Goal: Task Accomplishment & Management: Complete application form

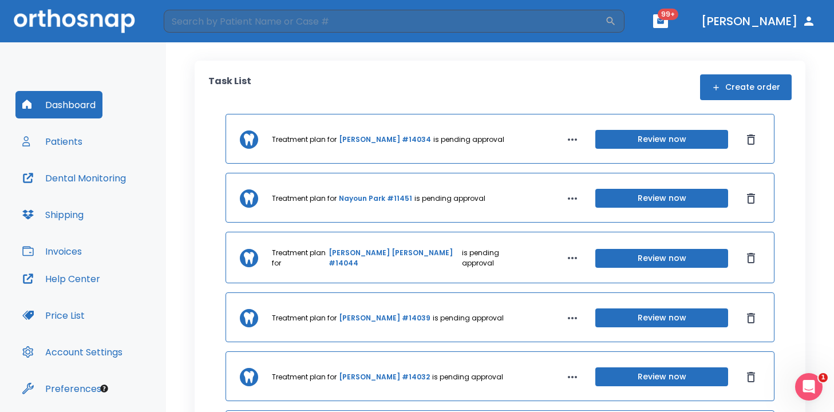
click at [728, 86] on button "Create order" at bounding box center [746, 87] width 92 height 26
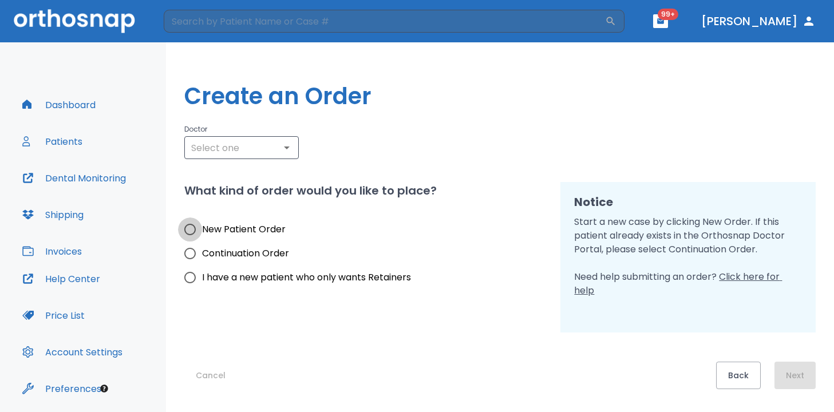
click at [190, 230] on input "New Patient Order" at bounding box center [190, 230] width 24 height 24
radio input "true"
click at [285, 152] on icon "Open" at bounding box center [287, 148] width 14 height 14
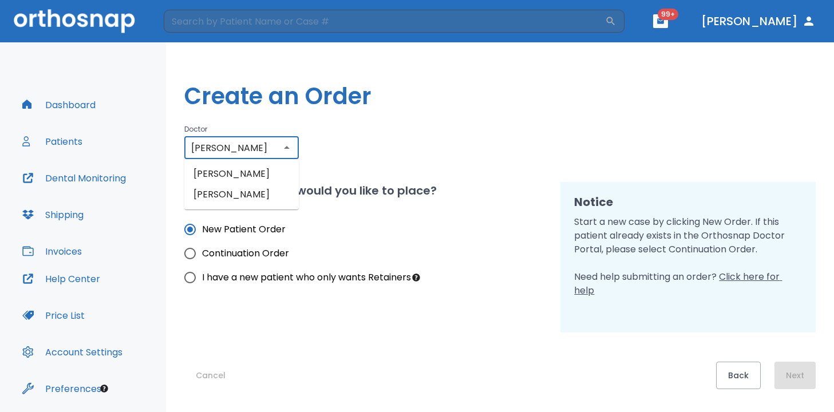
click at [269, 194] on li "[PERSON_NAME]" at bounding box center [241, 194] width 115 height 21
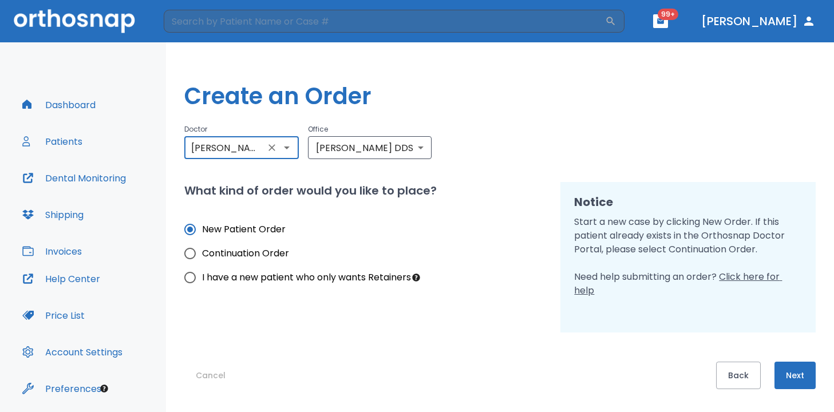
type input "[PERSON_NAME]"
click at [788, 370] on button "Next" at bounding box center [795, 375] width 41 height 27
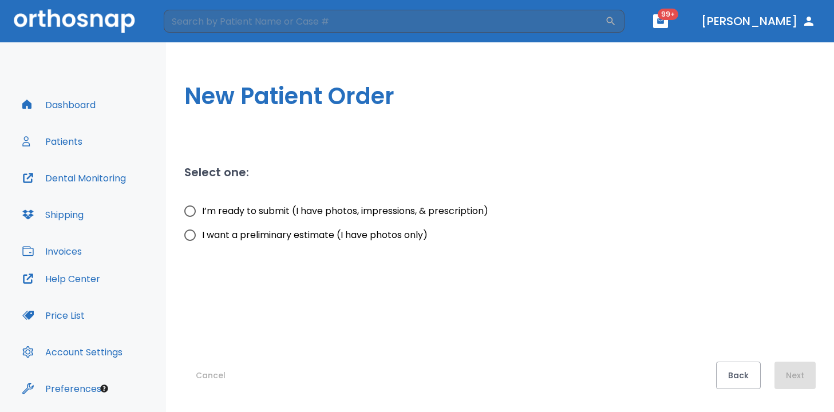
click at [188, 215] on input "I’m ready to submit (I have photos, impressions, & prescription)" at bounding box center [190, 211] width 24 height 24
radio input "true"
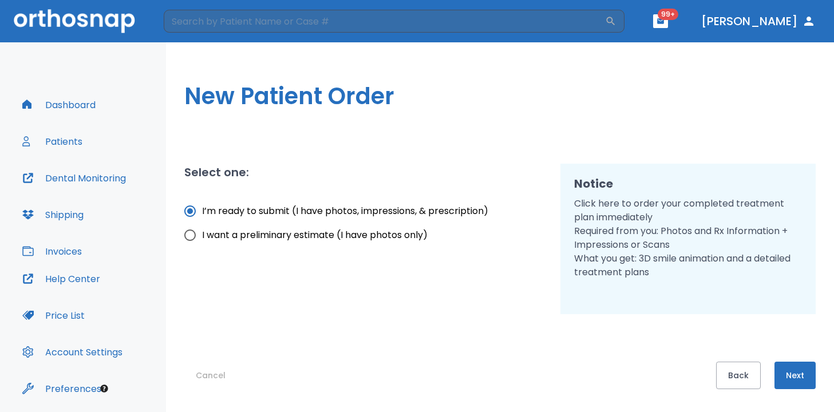
click at [802, 375] on button "Next" at bounding box center [795, 375] width 41 height 27
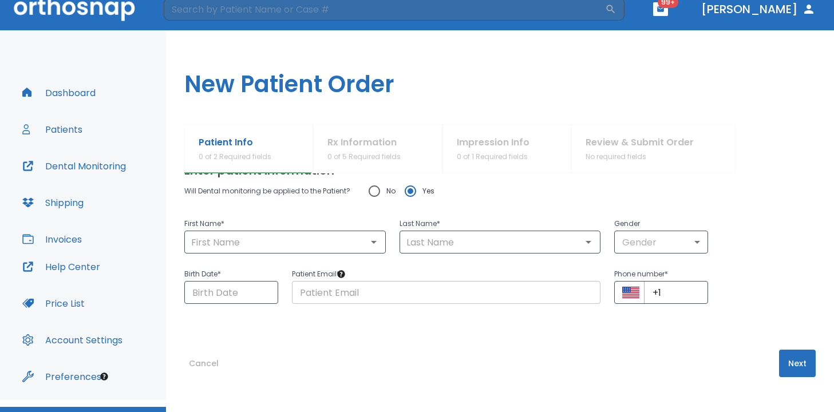
scroll to position [14, 0]
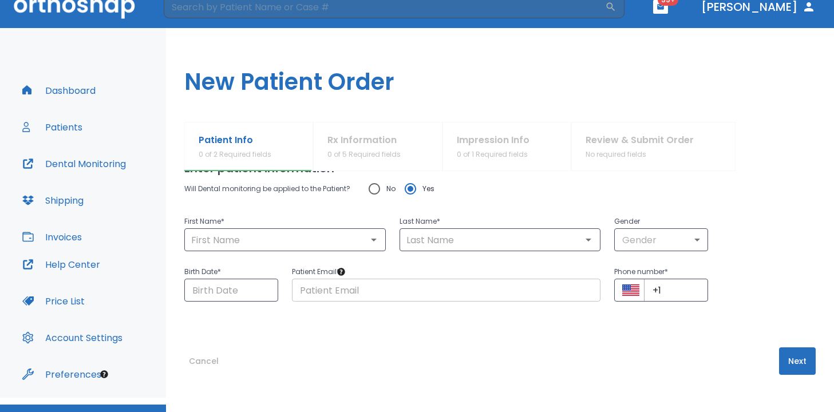
click at [504, 294] on input "text" at bounding box center [446, 290] width 309 height 23
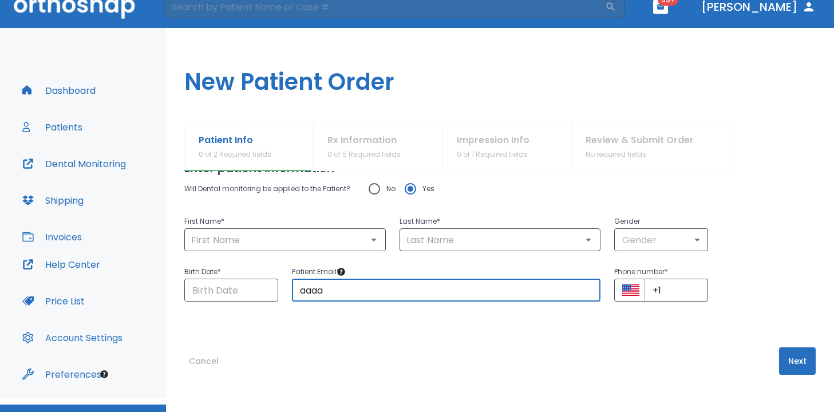
type input "[EMAIL_ADDRESS][DOMAIN_NAME]"
click at [663, 290] on input "+1" at bounding box center [676, 290] width 64 height 23
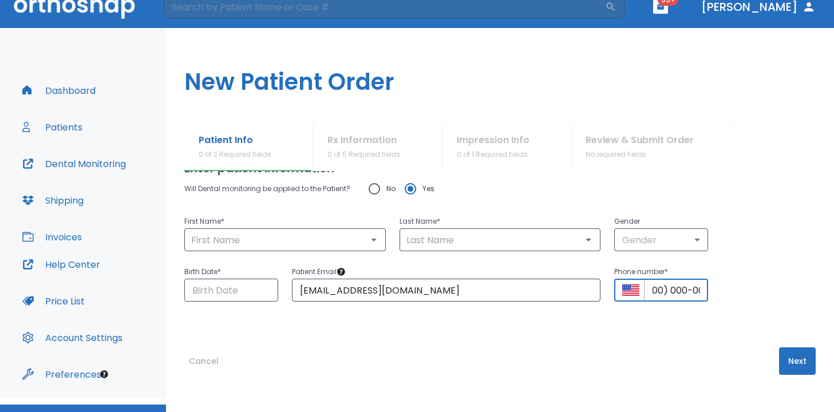
scroll to position [0, 27]
click at [248, 231] on div "​" at bounding box center [285, 239] width 202 height 23
type input "+1 (000) 000-00"
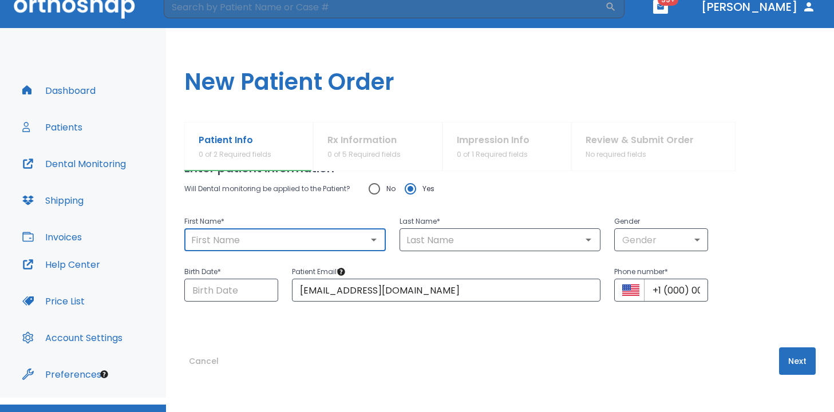
click at [254, 248] on div "​" at bounding box center [285, 239] width 202 height 23
type input "aaa"
click at [472, 239] on input "text" at bounding box center [500, 240] width 195 height 16
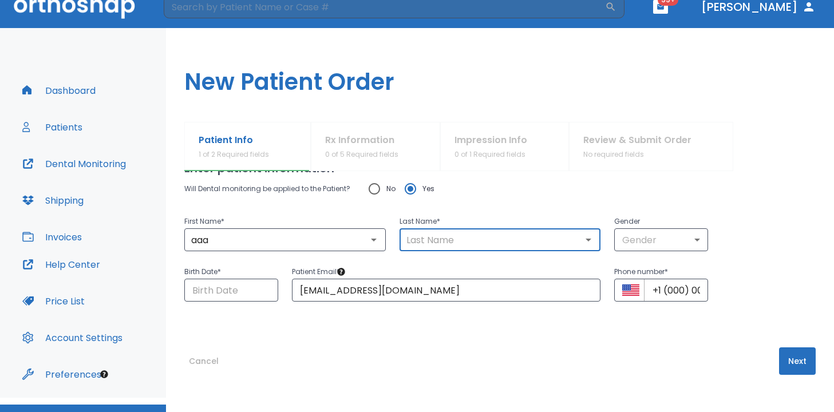
click at [472, 239] on input "text" at bounding box center [500, 240] width 195 height 16
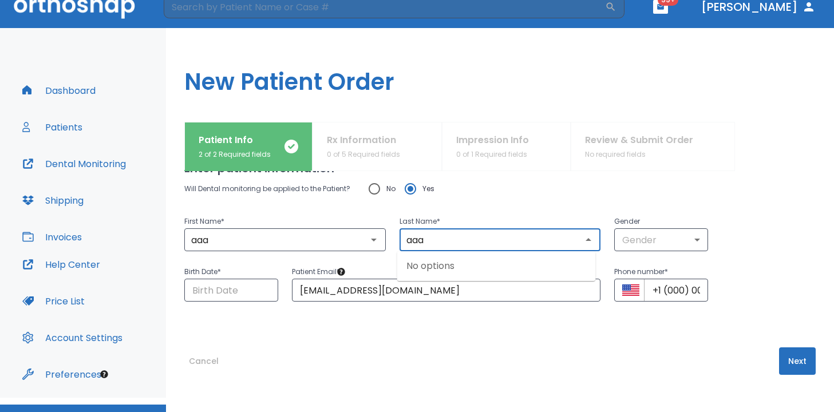
type input "aaa"
click at [727, 224] on div "First Name * aaa ​ Last Name * aaa ​ Gender Gender ​" at bounding box center [493, 226] width 645 height 50
click at [212, 287] on input "Choose date" at bounding box center [231, 290] width 94 height 23
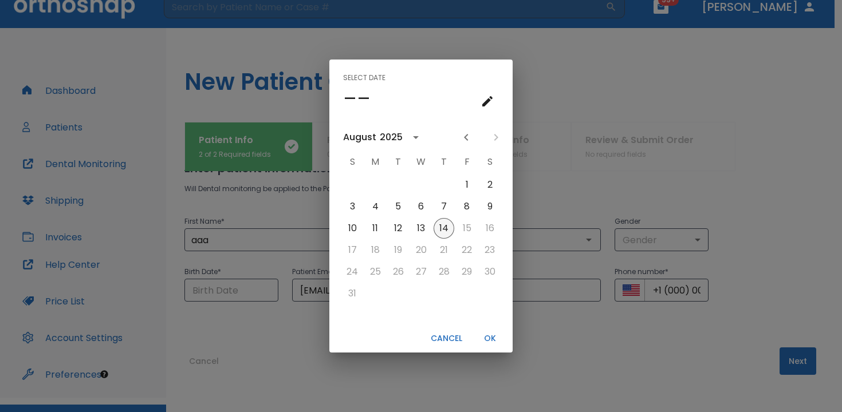
click at [450, 234] on button "14" at bounding box center [443, 228] width 21 height 21
type input "[DATE]"
click at [488, 337] on button "OK" at bounding box center [489, 338] width 37 height 19
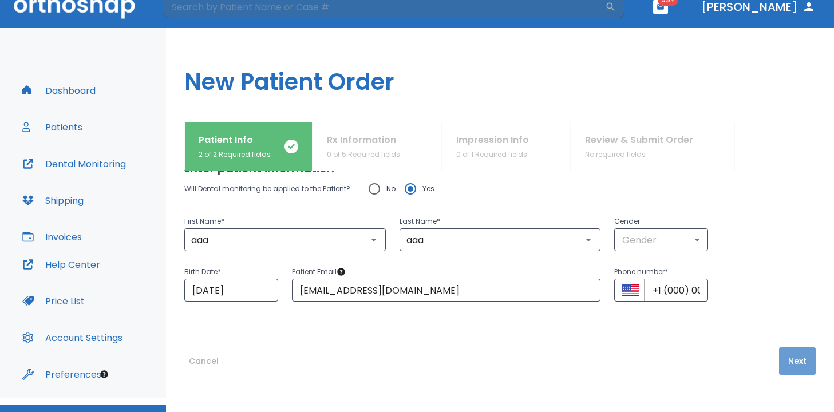
click at [779, 357] on button "Next" at bounding box center [797, 361] width 37 height 27
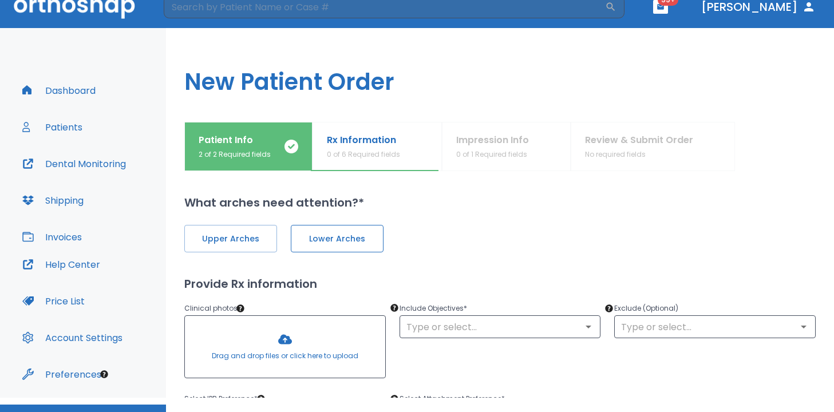
click at [337, 248] on button "Lower Arches" at bounding box center [337, 238] width 93 height 27
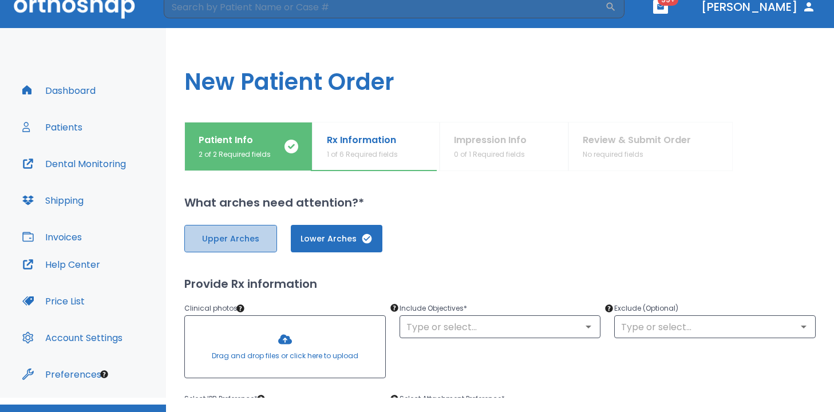
click at [232, 242] on span "Upper Arches" at bounding box center [230, 239] width 69 height 12
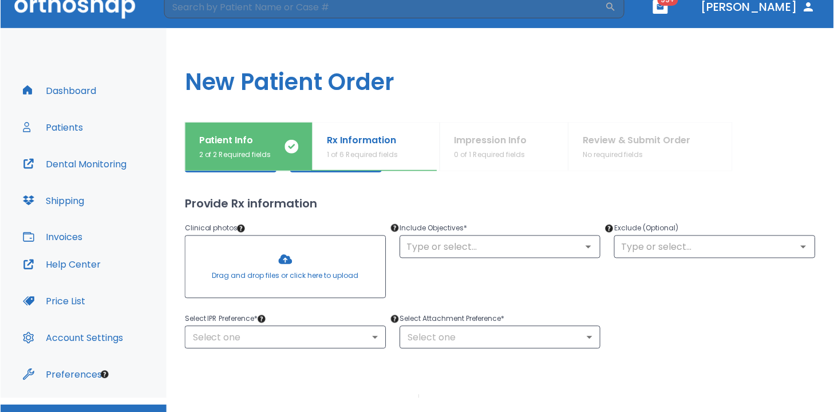
scroll to position [111, 0]
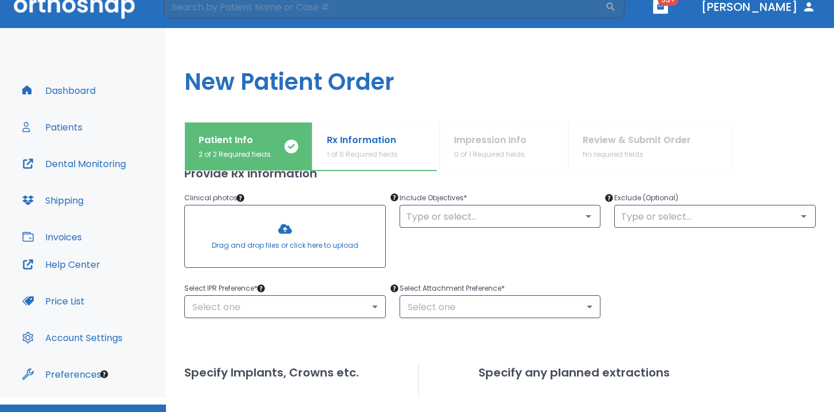
click at [661, 278] on div "Select IPR Preference * Select one ​ Select Attachment Preference * Select one ​" at bounding box center [493, 293] width 645 height 50
click at [299, 240] on div at bounding box center [285, 237] width 200 height 62
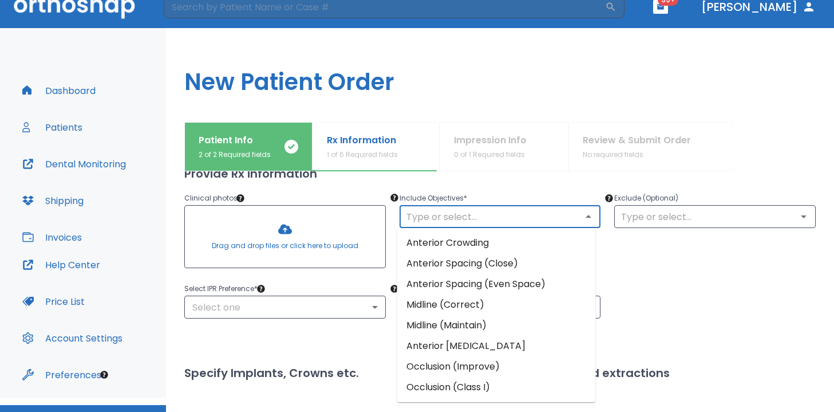
click at [557, 208] on input "text" at bounding box center [500, 216] width 195 height 16
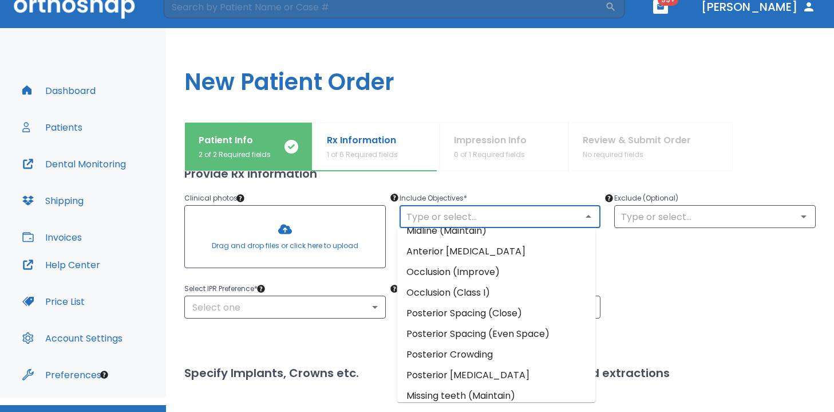
scroll to position [107, 0]
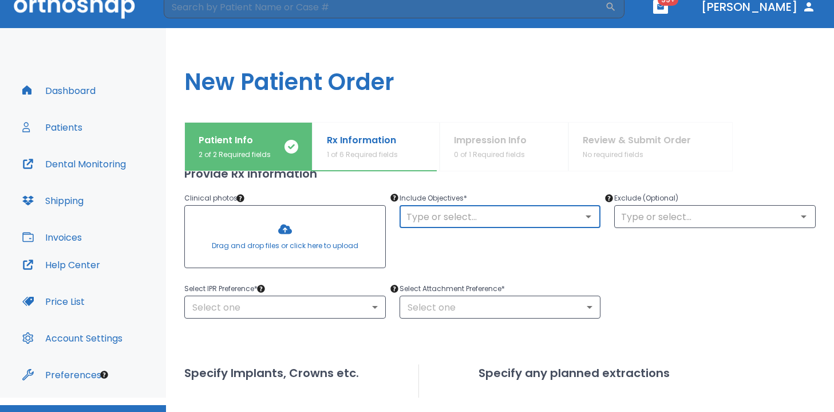
click at [480, 224] on div "​" at bounding box center [501, 216] width 202 height 23
click at [588, 213] on icon "Open" at bounding box center [589, 217] width 14 height 14
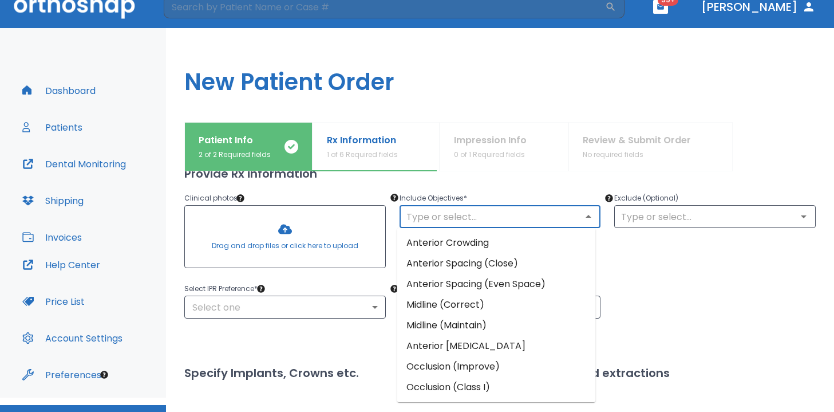
click at [511, 168] on div "Patient Info 2 of 2 Required fields Rx Information 1 of 6 Required fields Impre…" at bounding box center [500, 146] width 632 height 49
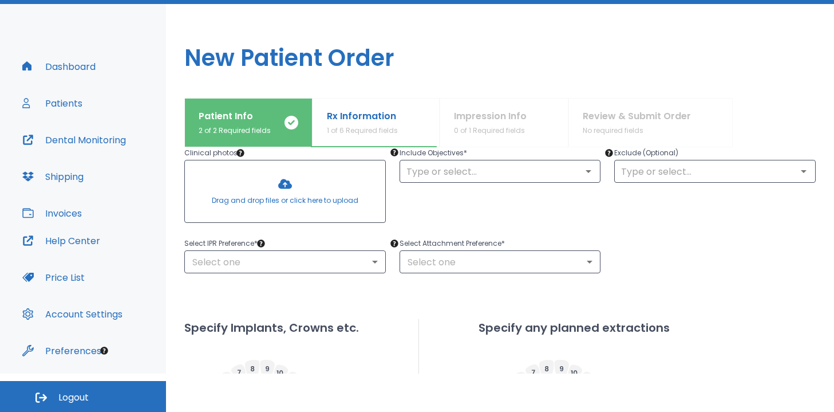
scroll to position [131, 0]
click at [586, 172] on icon "Open" at bounding box center [589, 172] width 6 height 3
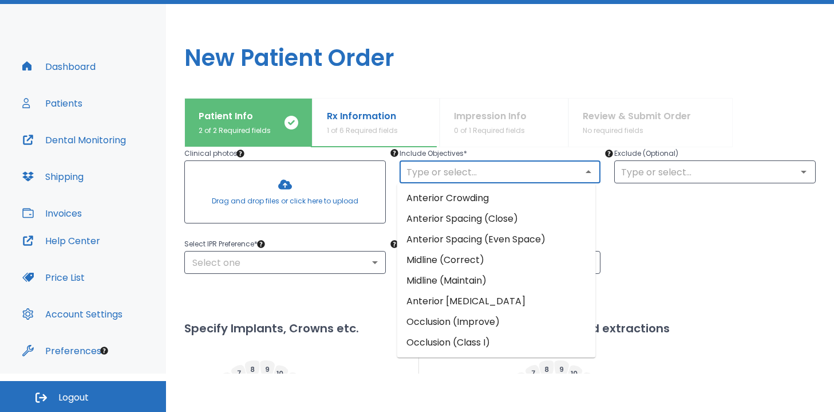
click at [610, 212] on div "Exclude (Optional) ​" at bounding box center [708, 180] width 215 height 95
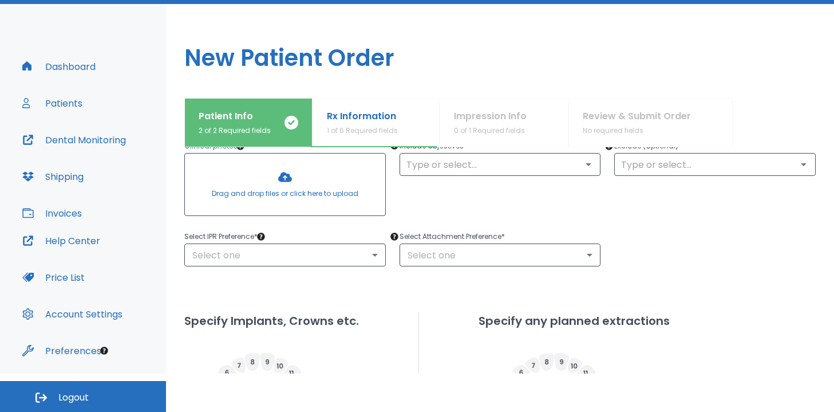
scroll to position [103, 0]
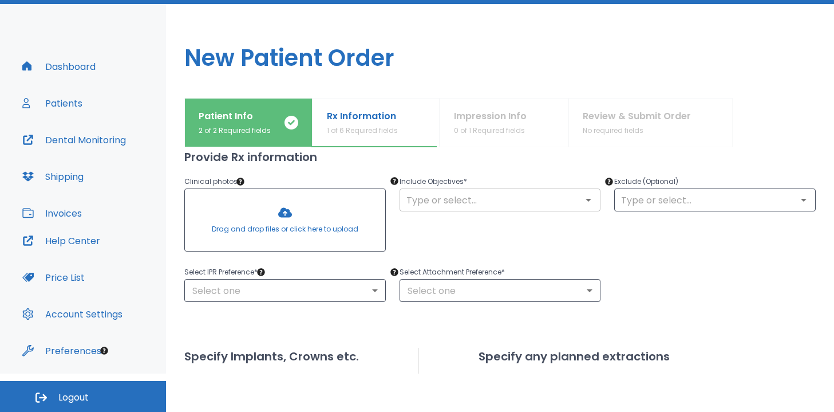
click at [432, 190] on div "​" at bounding box center [501, 199] width 202 height 23
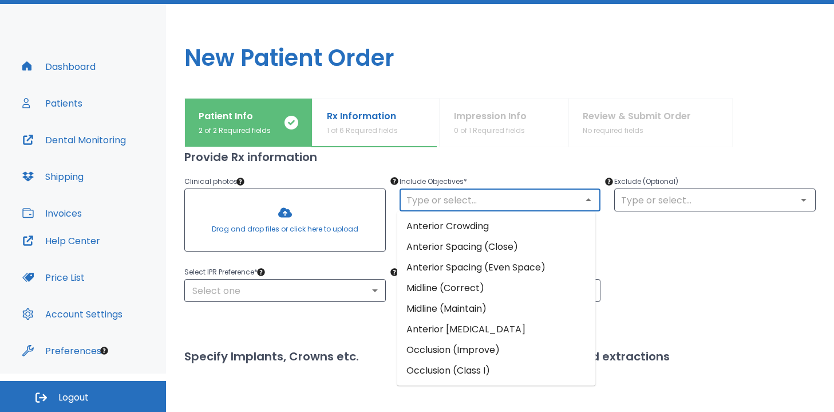
click at [442, 204] on input "text" at bounding box center [500, 200] width 195 height 16
click at [458, 298] on li "Midline (Maintain)" at bounding box center [496, 308] width 199 height 21
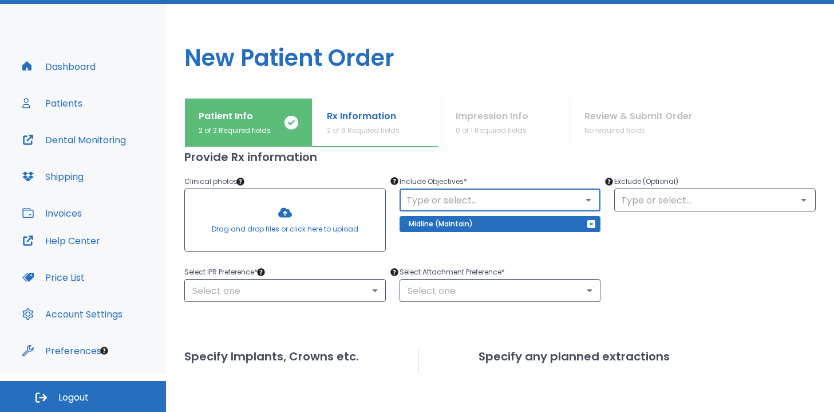
scroll to position [437, 0]
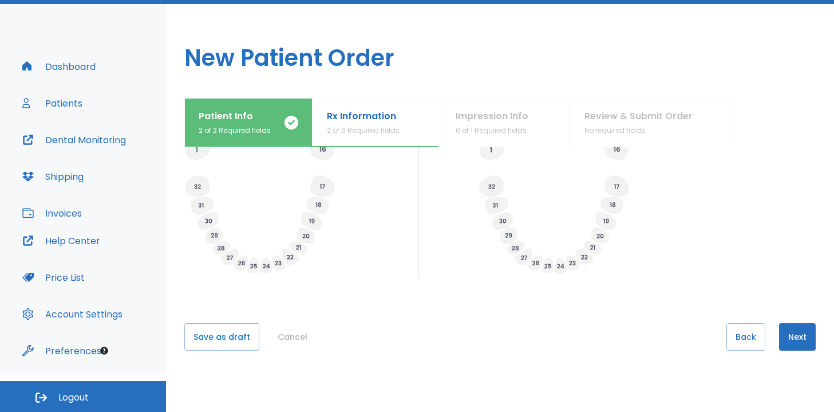
click at [785, 332] on button "Next" at bounding box center [797, 336] width 37 height 27
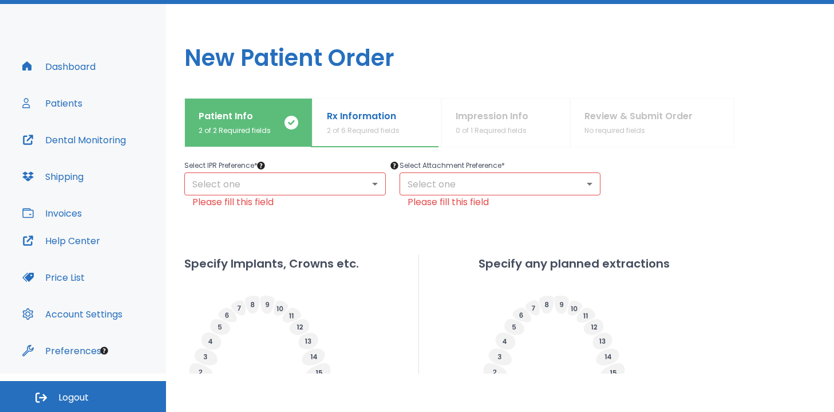
scroll to position [223, 0]
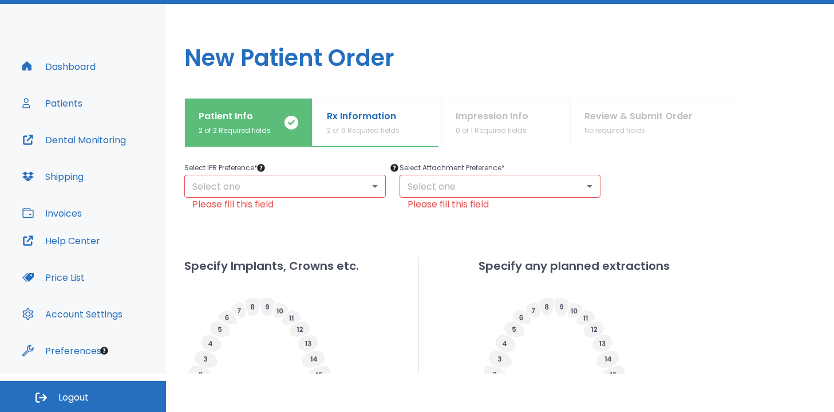
click at [336, 189] on body "​ 99+ [PERSON_NAME] Dashboard Patients Dental Monitoring Shipping Invoices Help…" at bounding box center [417, 168] width 834 height 412
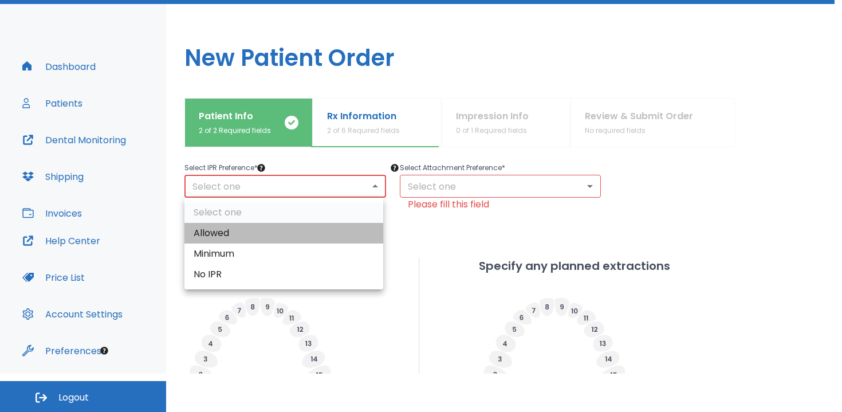
click at [266, 228] on li "Allowed" at bounding box center [283, 233] width 199 height 21
type input "1"
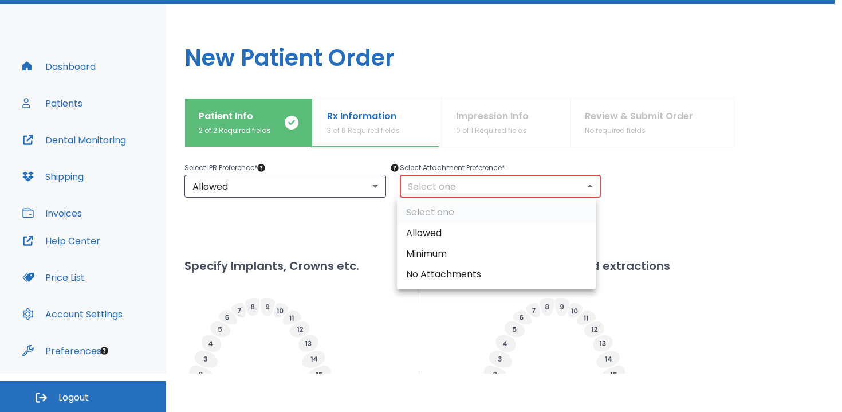
click at [438, 188] on body "​ 99+ [PERSON_NAME] Dashboard Patients Dental Monitoring Shipping Invoices Help…" at bounding box center [421, 168] width 842 height 412
click at [436, 234] on li "Allowed" at bounding box center [496, 233] width 199 height 21
type input "1"
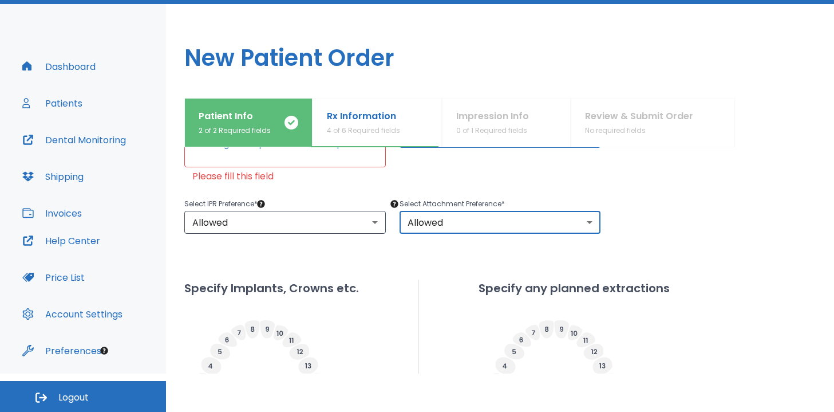
scroll to position [79, 0]
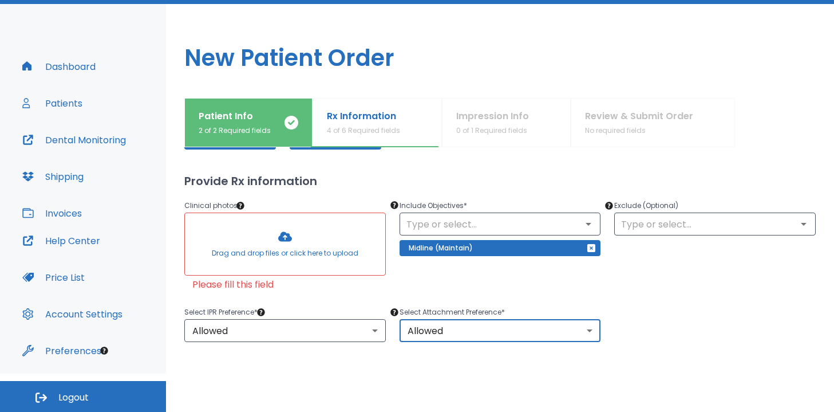
click at [293, 258] on div at bounding box center [285, 244] width 200 height 62
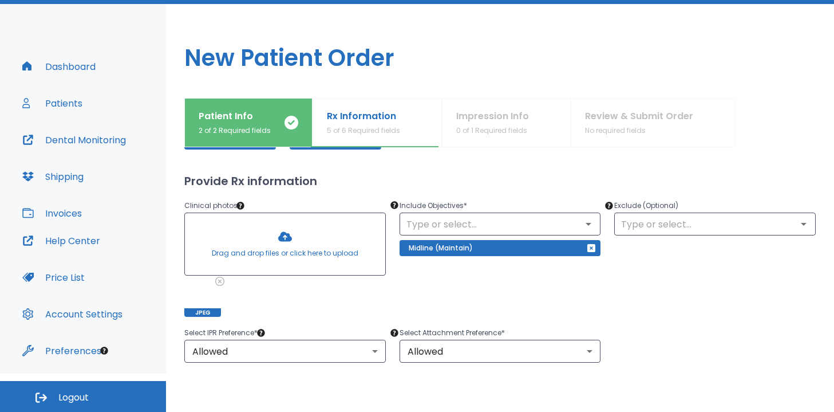
scroll to position [474, 0]
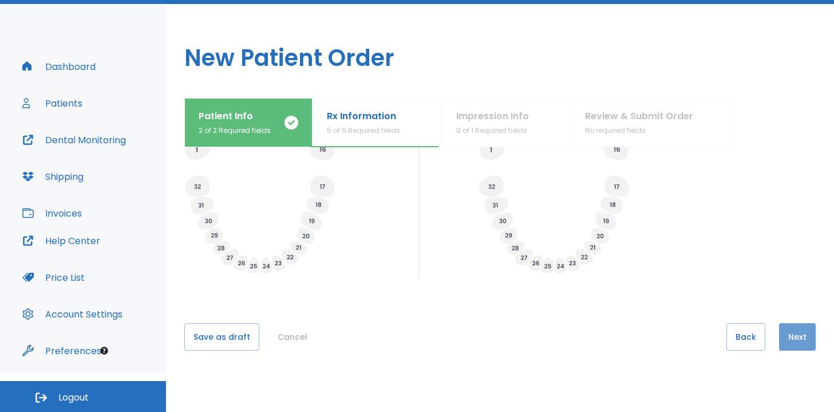
click at [794, 342] on button "Next" at bounding box center [797, 336] width 37 height 27
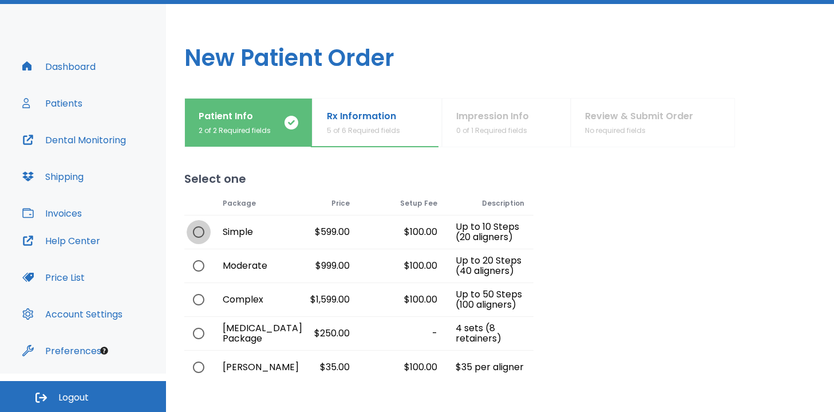
click at [193, 233] on input "radio" at bounding box center [199, 232] width 24 height 24
radio input "true"
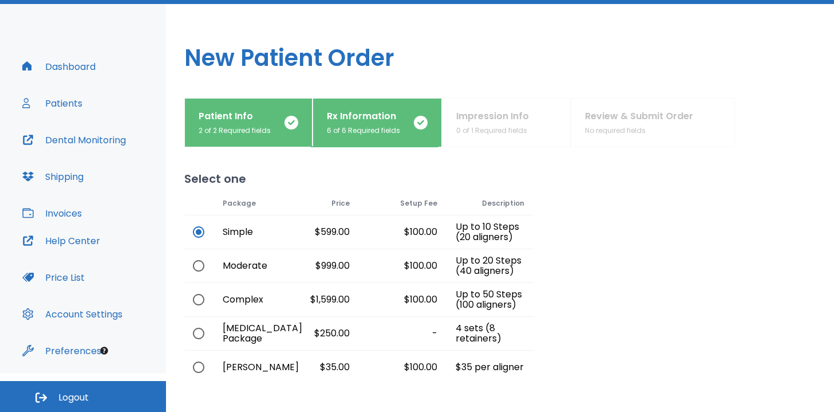
scroll to position [107, 0]
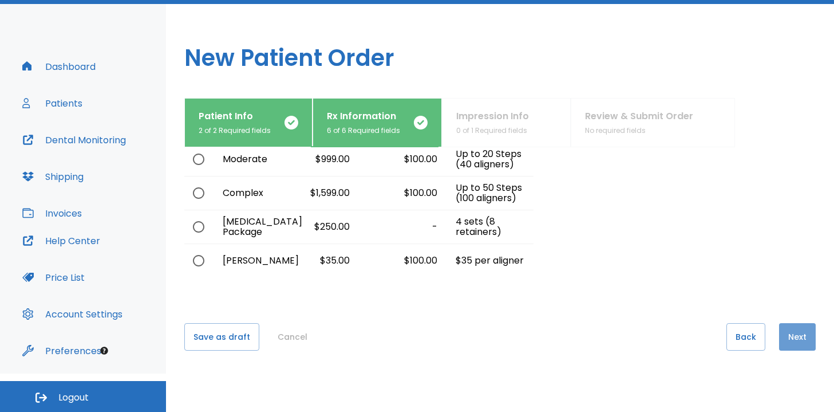
click at [789, 337] on button "Next" at bounding box center [797, 336] width 37 height 27
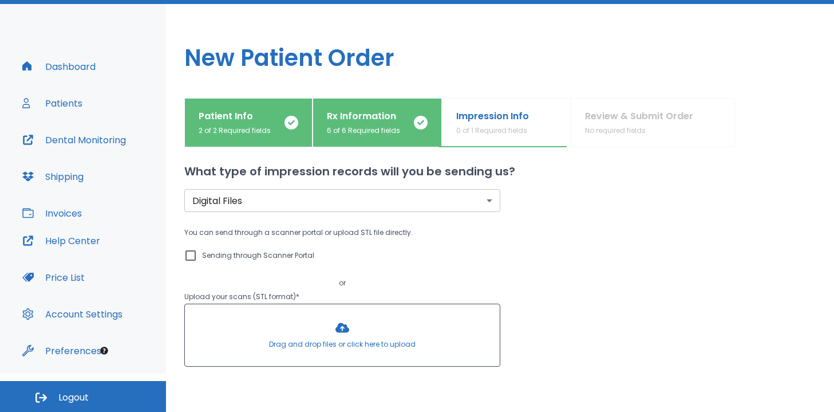
scroll to position [8, 0]
click at [194, 254] on input "Sending through Scanner Portal" at bounding box center [191, 255] width 14 height 14
checkbox input "true"
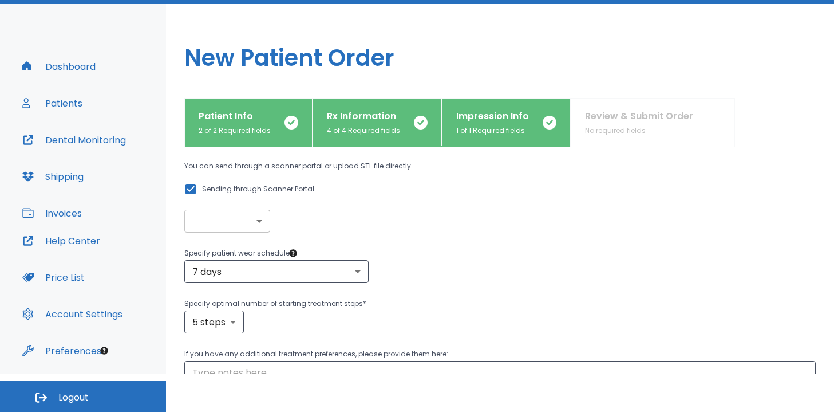
scroll to position [60, 0]
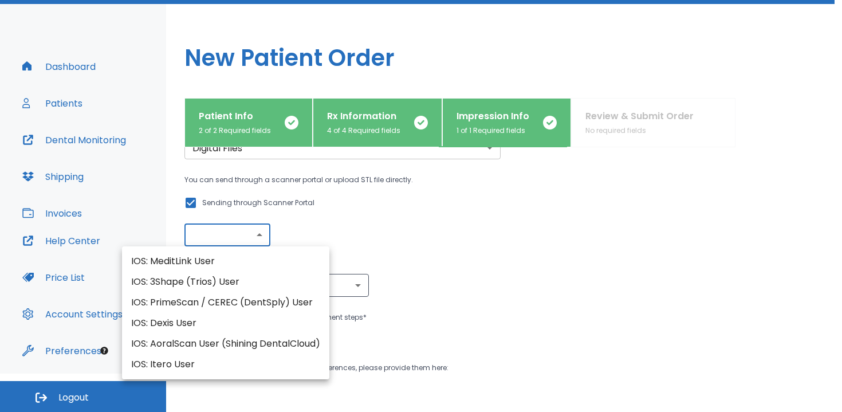
click at [240, 226] on body "​ 99+ [PERSON_NAME] Dashboard Patients Dental Monitoring Shipping Invoices Help…" at bounding box center [421, 168] width 842 height 412
click at [213, 285] on li "IOS: 3Shape (Trios) User" at bounding box center [225, 281] width 207 height 21
type input "IOS: 3Shape (Trios) User"
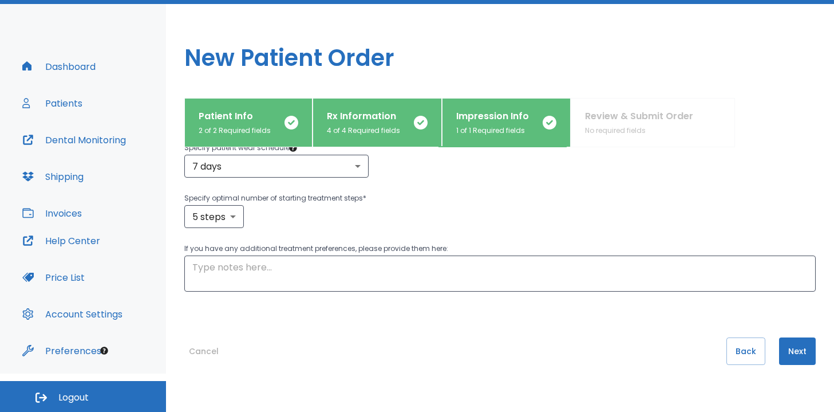
scroll to position [194, 0]
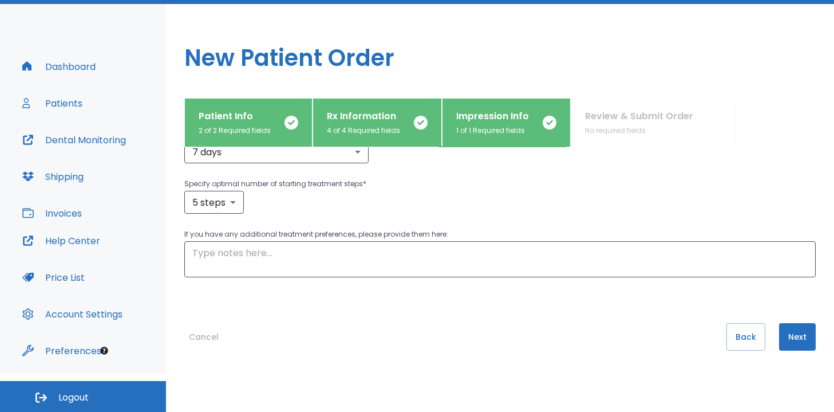
click at [793, 334] on button "Next" at bounding box center [797, 336] width 37 height 27
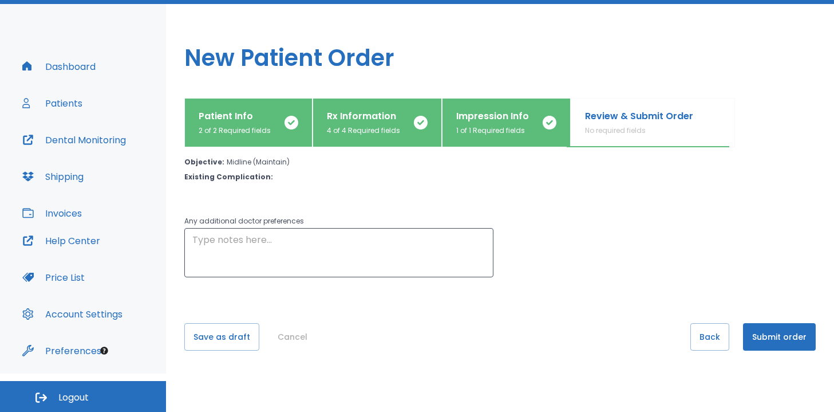
scroll to position [37, 0]
